Goal: Task Accomplishment & Management: Manage account settings

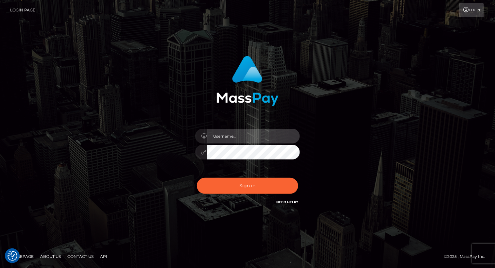
click at [250, 132] on input "text" at bounding box center [253, 136] width 93 height 15
type input "Arlene.luminaryplay"
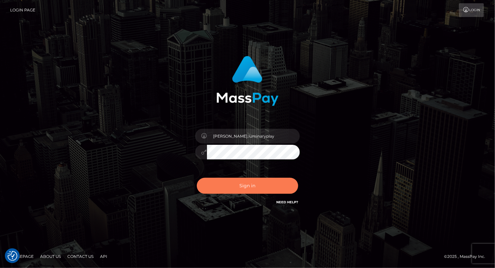
click at [250, 186] on button "Sign in" at bounding box center [247, 186] width 101 height 16
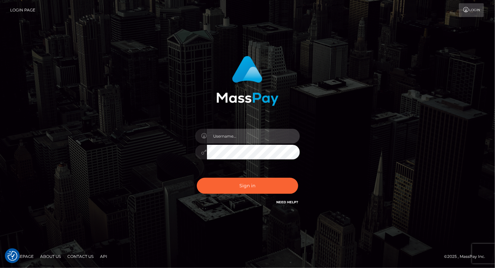
click at [253, 138] on input "text" at bounding box center [253, 136] width 93 height 15
type input "Arlene.luminaryplay"
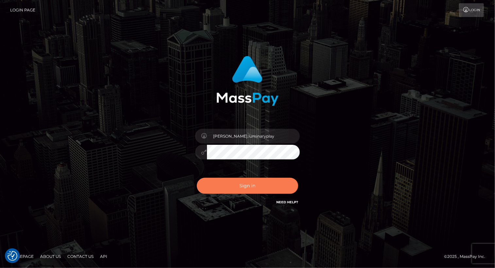
click at [245, 187] on button "Sign in" at bounding box center [247, 186] width 101 height 16
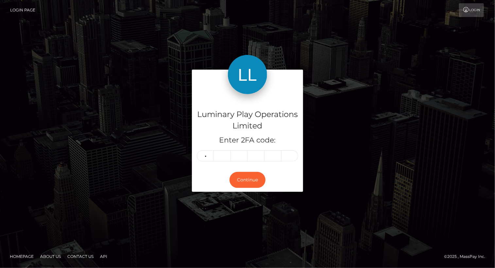
type input "5"
type input "6"
type input "3"
type input "0"
type input "4"
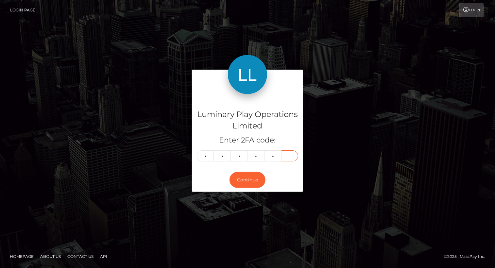
type input "4"
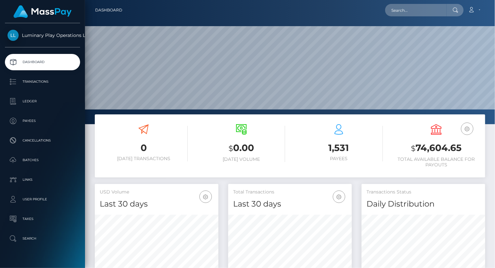
scroll to position [116, 123]
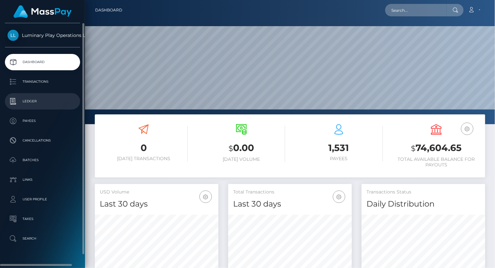
click at [27, 103] on p "Ledger" at bounding box center [43, 101] width 70 height 10
